Goal: Browse casually: Explore the website without a specific task or goal

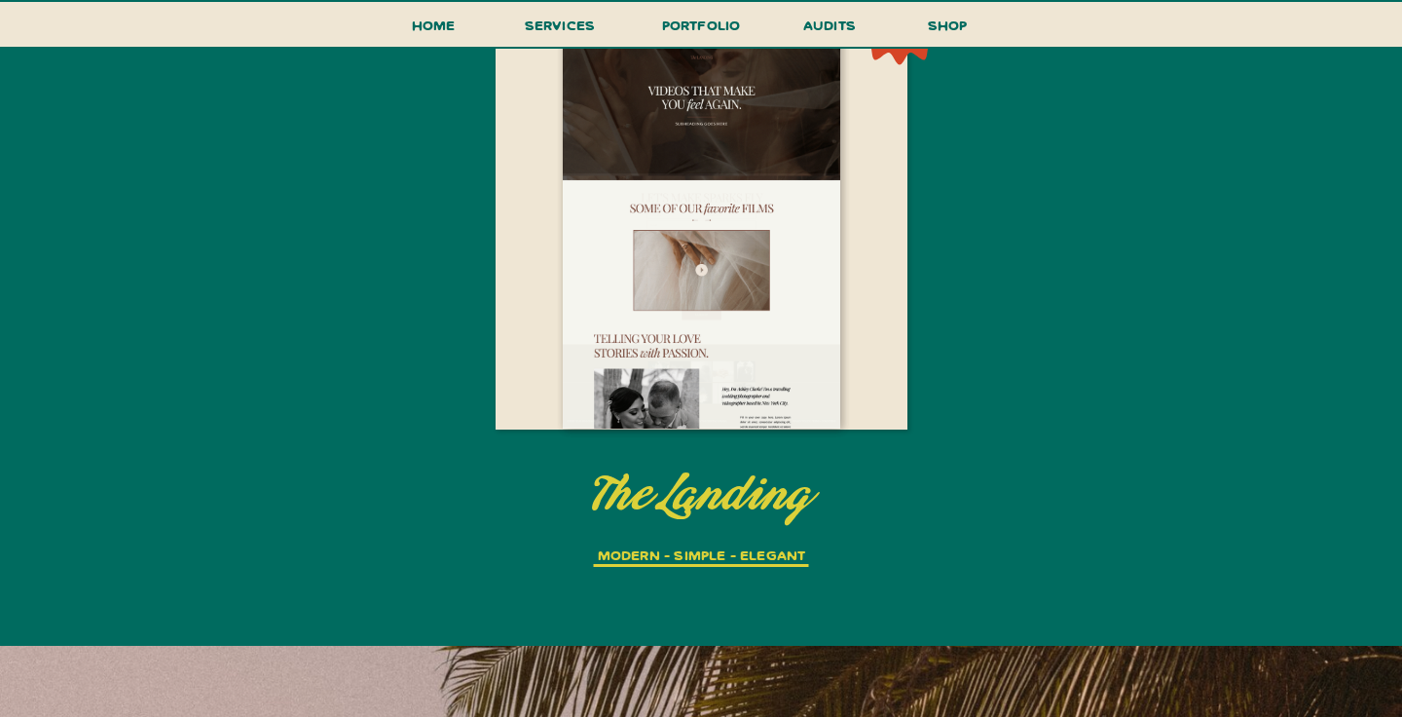
scroll to position [4286, 0]
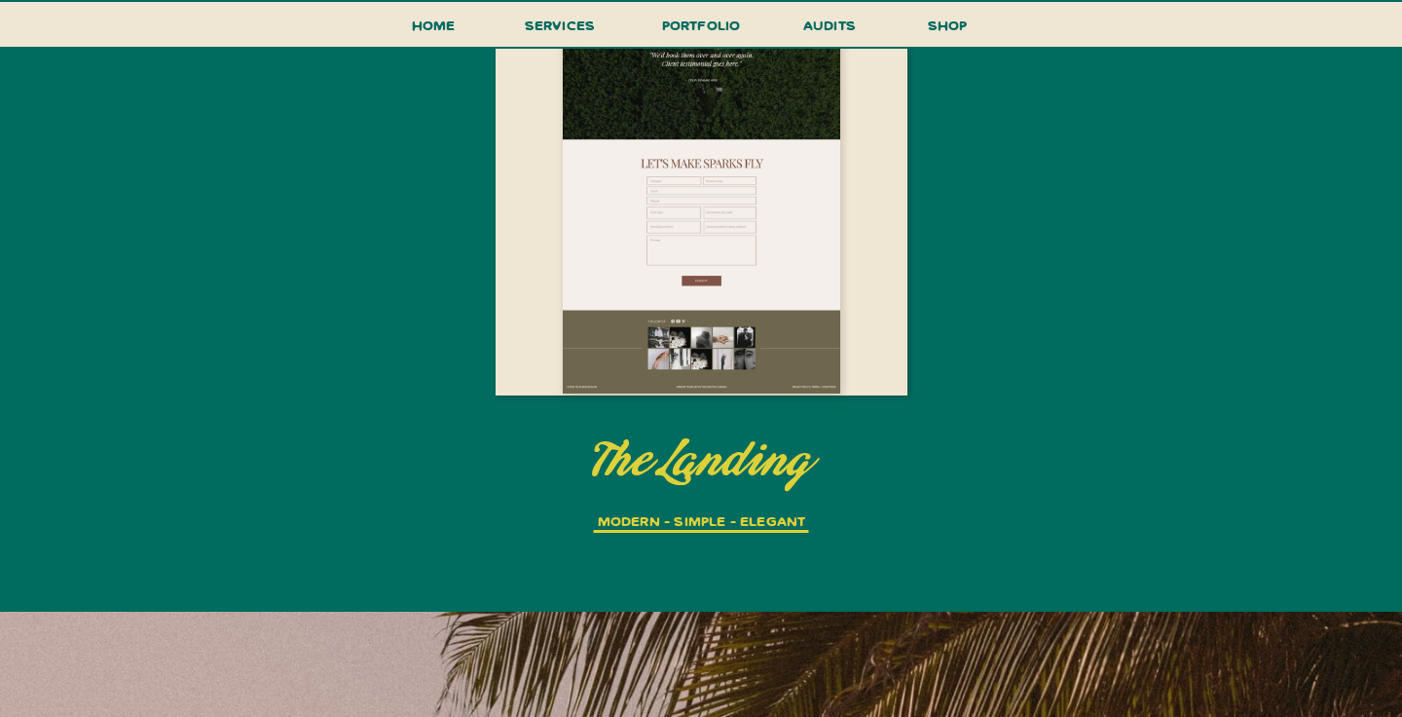
click at [791, 253] on div at bounding box center [701, 197] width 277 height 393
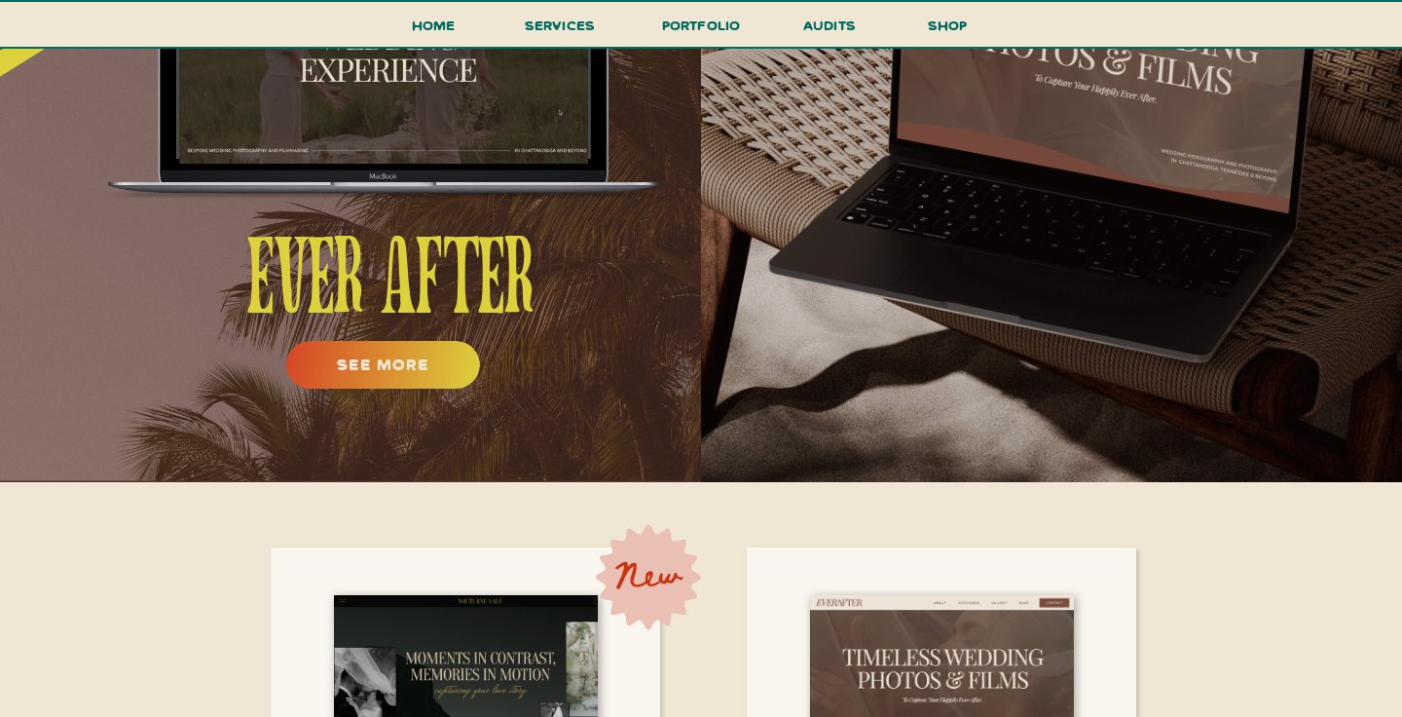
scroll to position [0, 0]
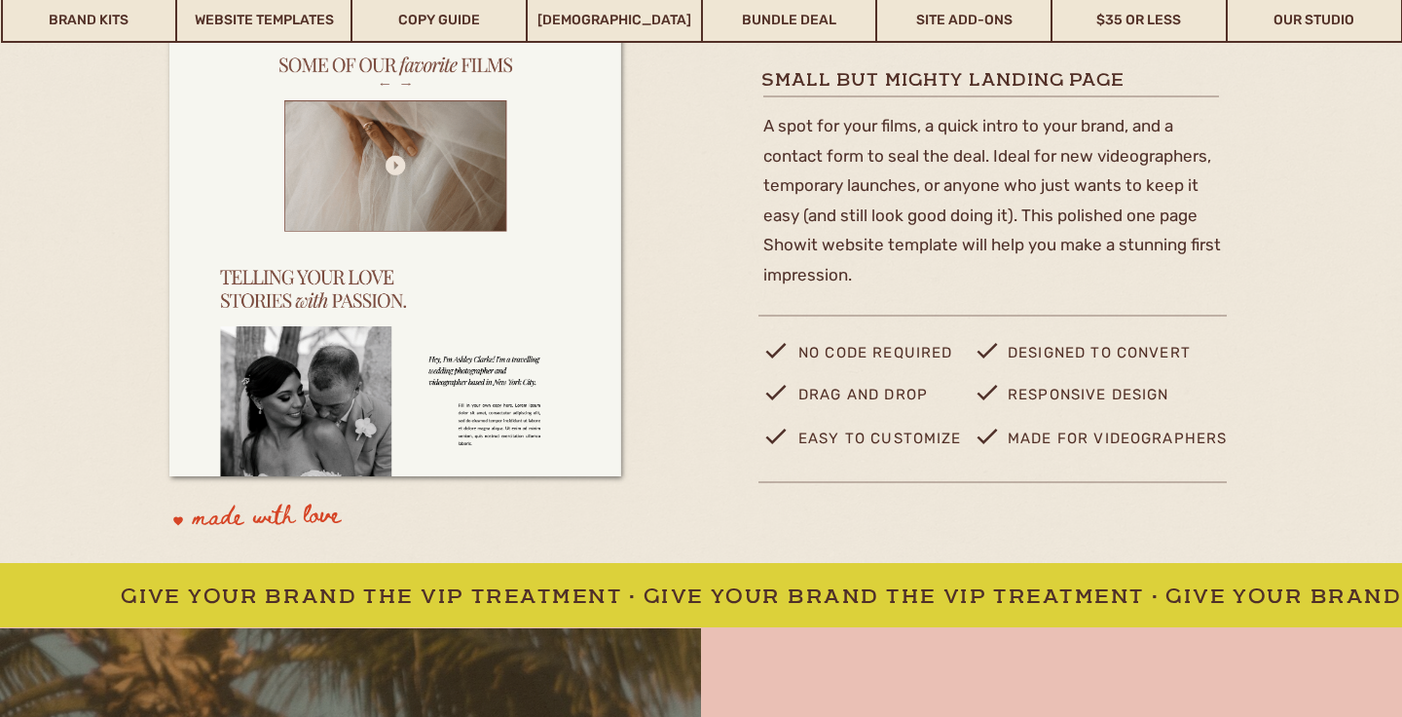
scroll to position [482, 0]
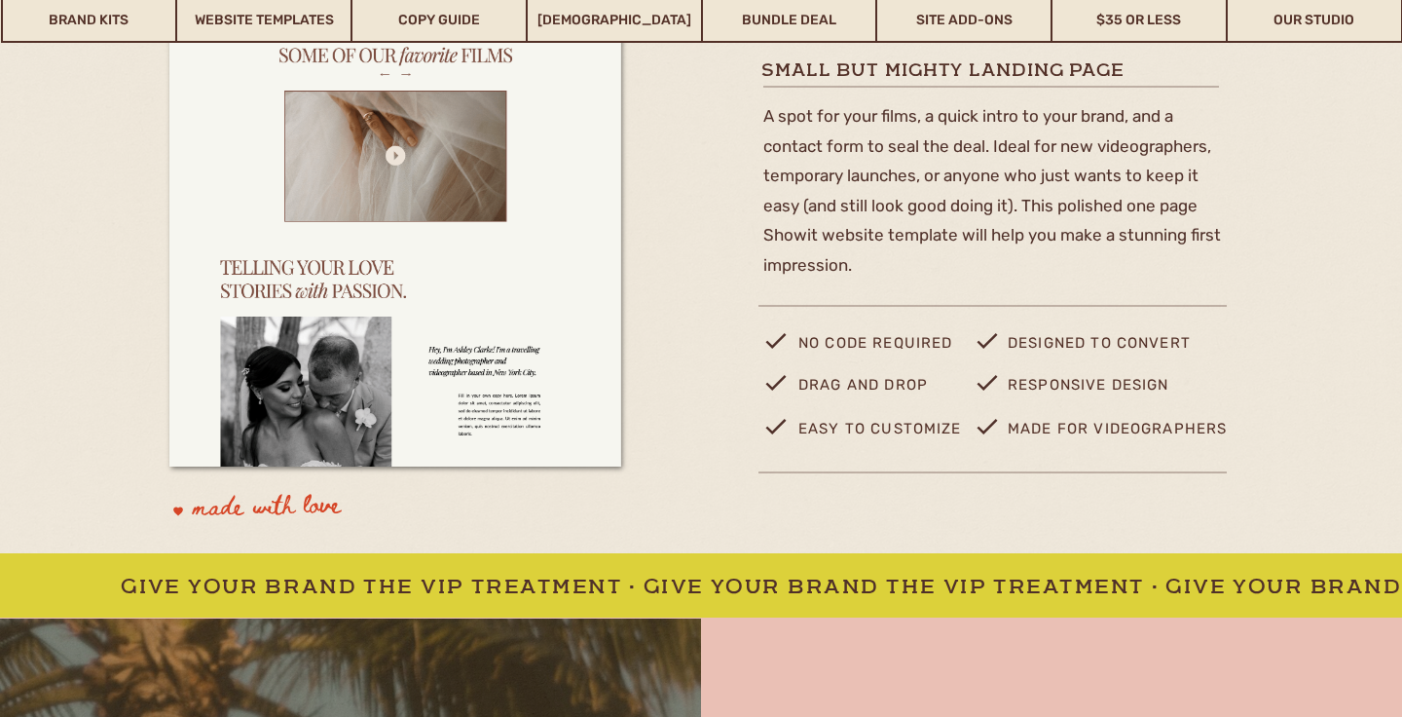
click at [245, 503] on p "made with love" at bounding box center [331, 510] width 277 height 45
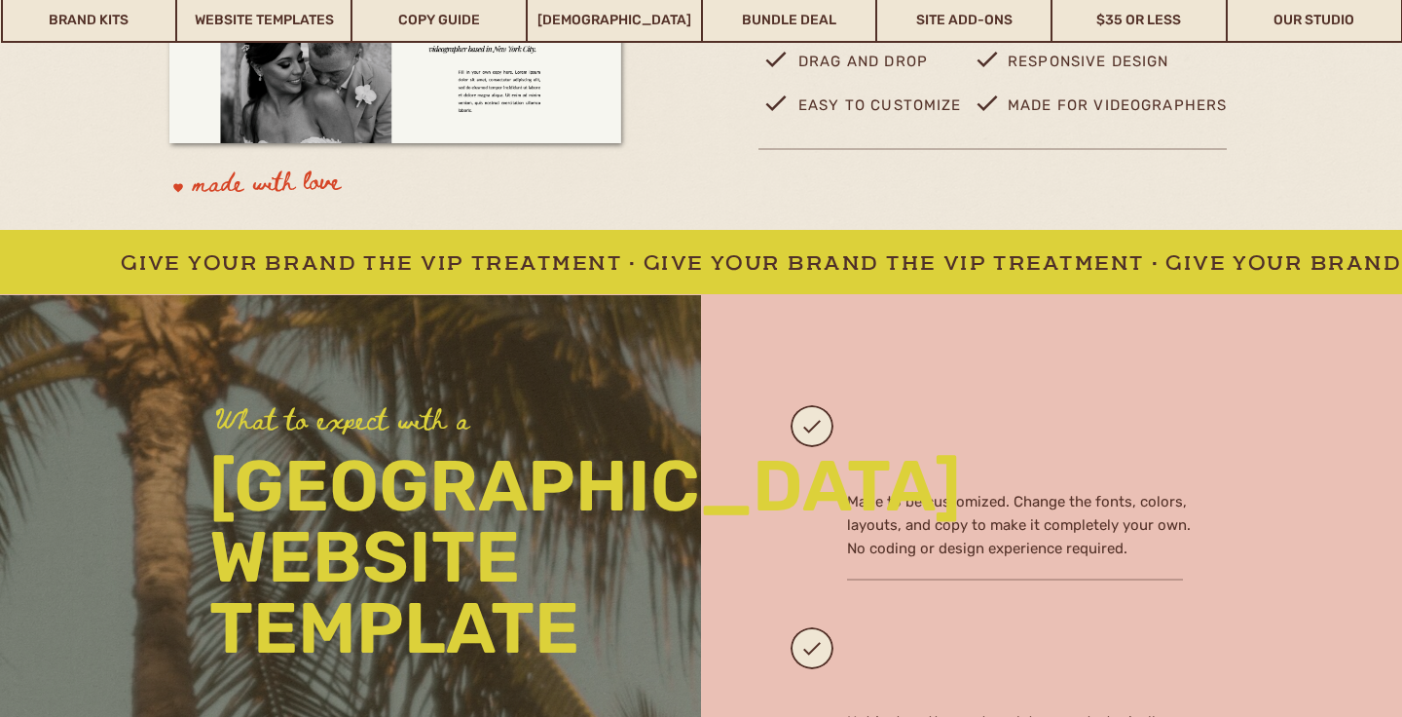
scroll to position [824, 0]
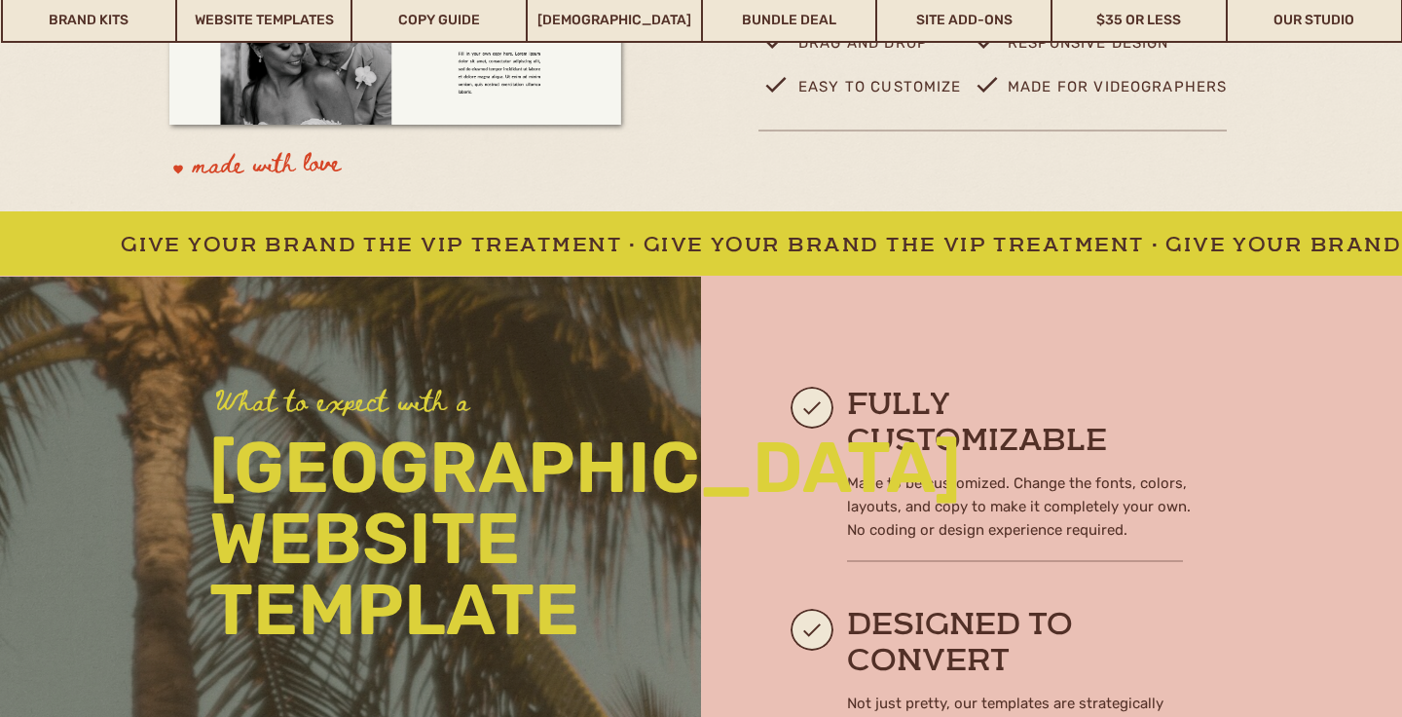
click at [622, 261] on div "Give your brand the VIP treatment • Give your brand the VIP treatment • Give yo…" at bounding box center [701, 242] width 1185 height 61
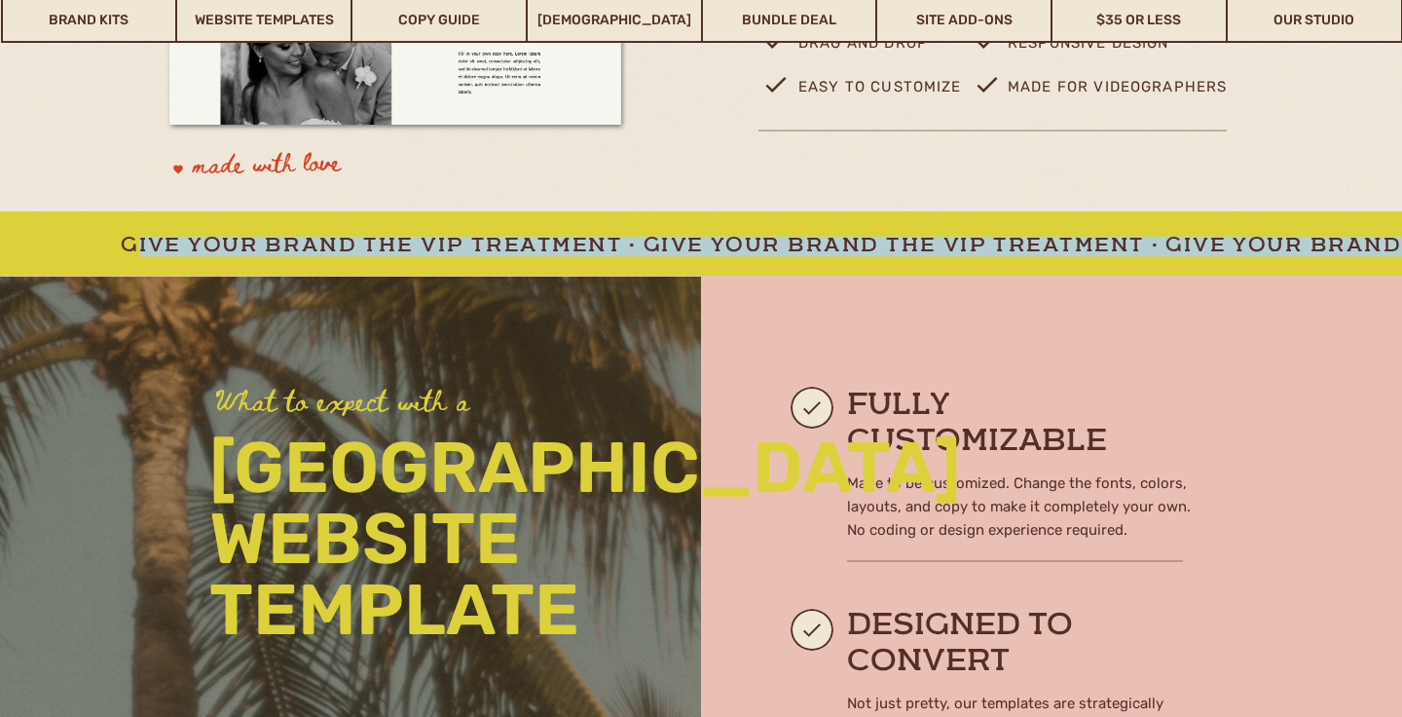
click at [692, 260] on div "Give your brand the VIP treatment • Give your brand the VIP treatment • Give yo…" at bounding box center [701, 242] width 1185 height 61
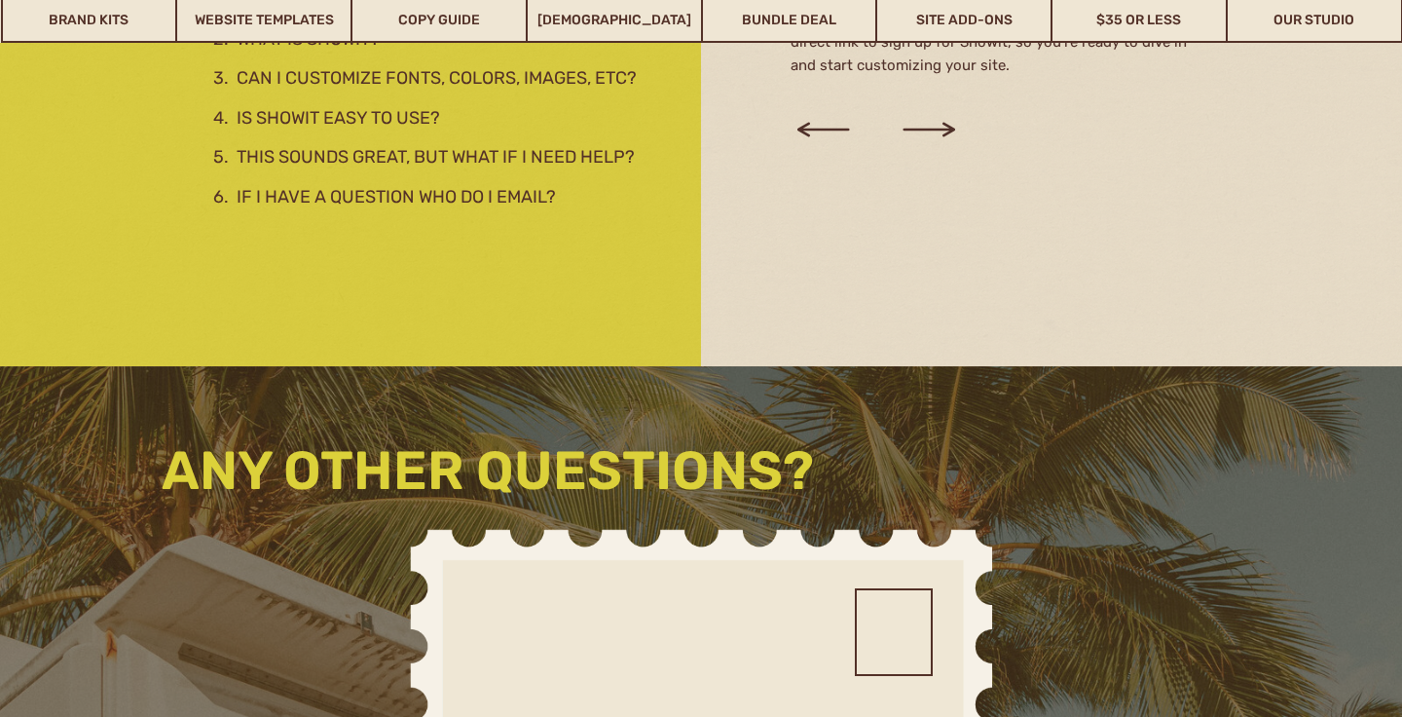
scroll to position [2287, 0]
